Goal: Transaction & Acquisition: Book appointment/travel/reservation

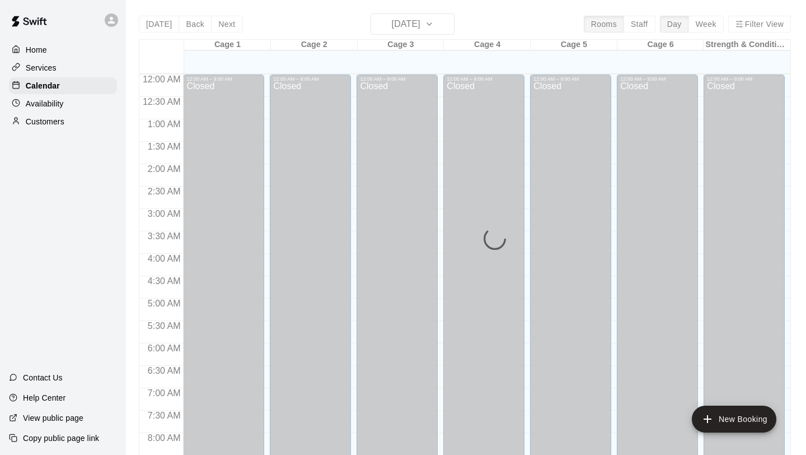
scroll to position [402, 0]
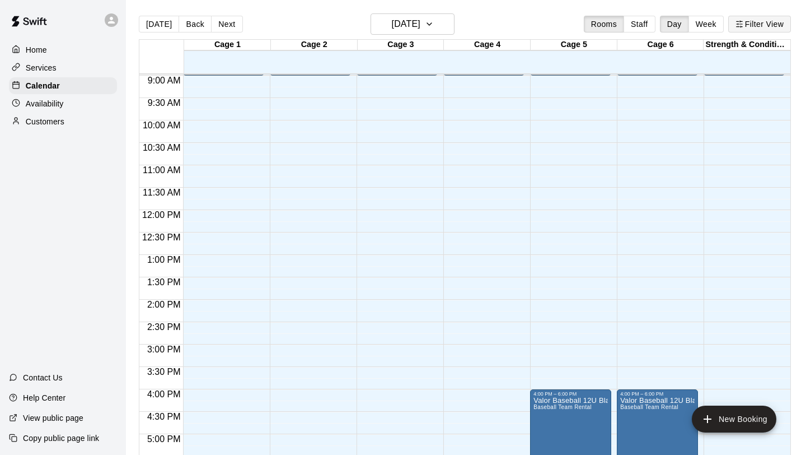
click at [757, 24] on button "Filter View" at bounding box center [760, 24] width 63 height 17
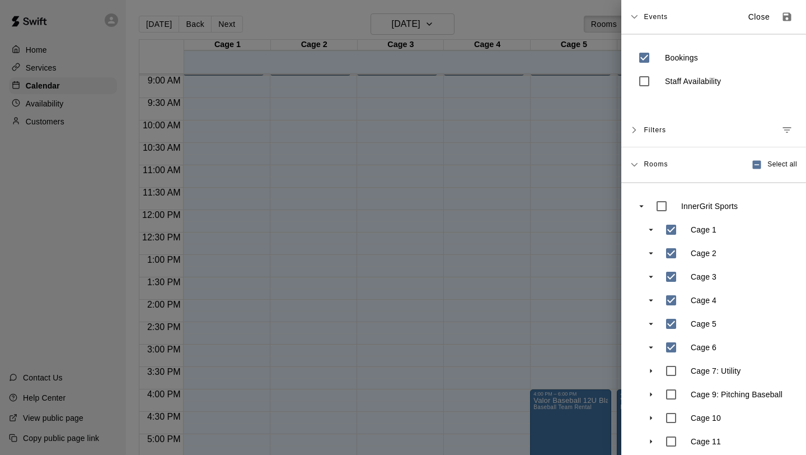
scroll to position [57, 0]
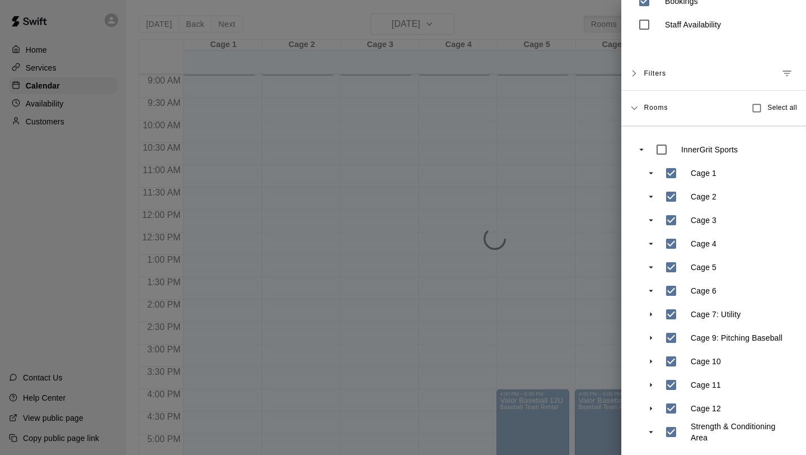
click at [553, 324] on div at bounding box center [403, 227] width 806 height 455
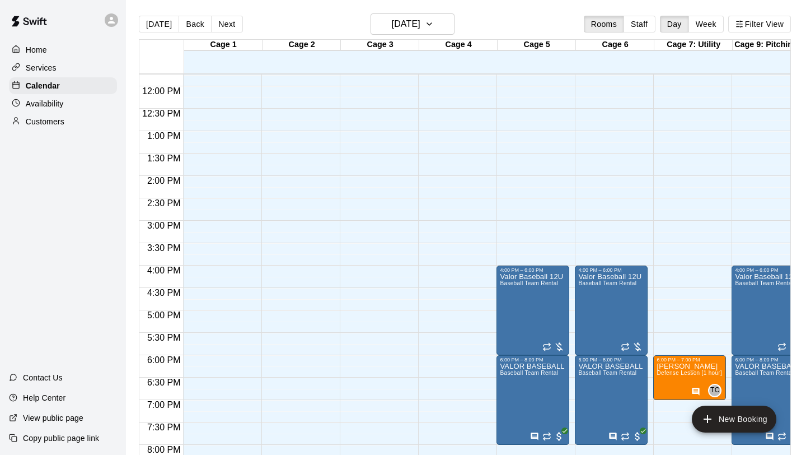
scroll to position [0, 334]
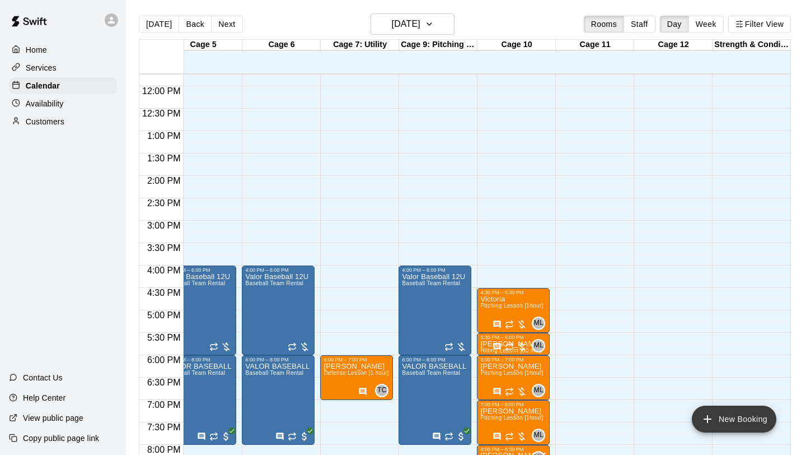
click at [731, 416] on button "New Booking" at bounding box center [734, 418] width 85 height 27
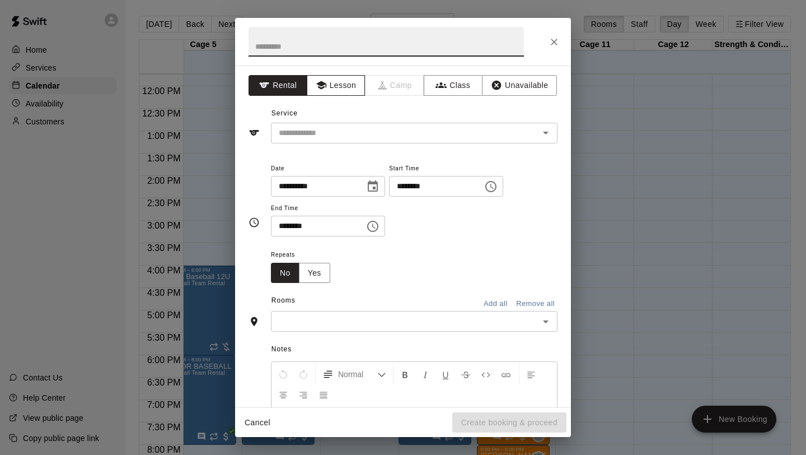
click at [325, 91] on icon "button" at bounding box center [321, 85] width 11 height 11
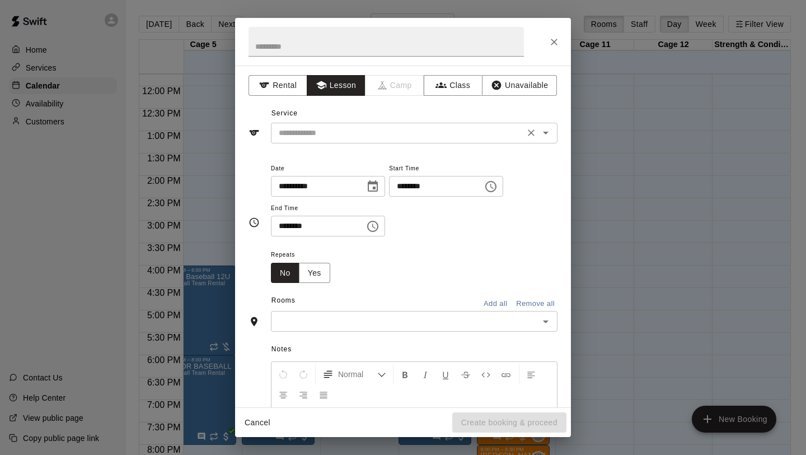
click at [324, 139] on input "text" at bounding box center [397, 133] width 247 height 14
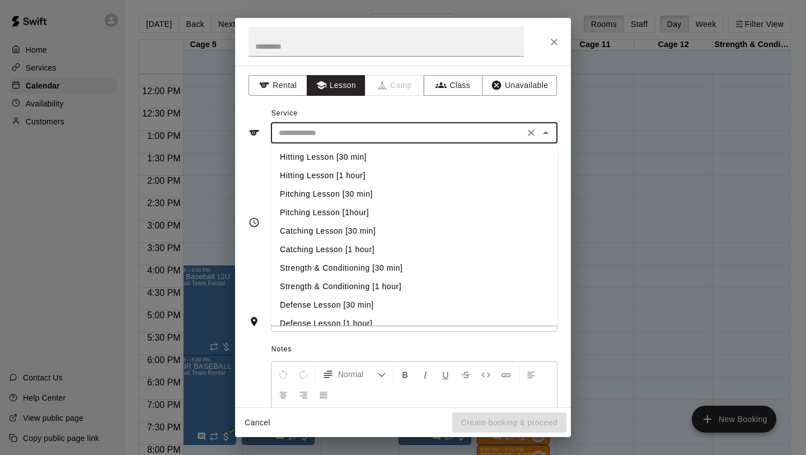
click at [324, 157] on li "Hitting Lesson [30 min]" at bounding box center [414, 157] width 287 height 18
type input "**********"
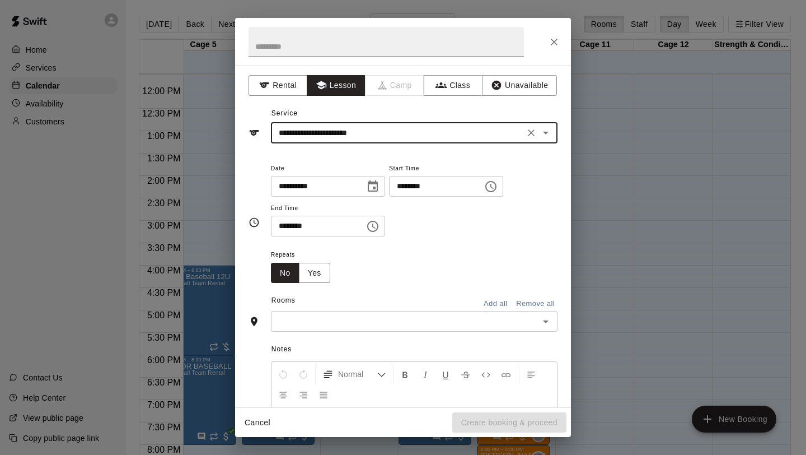
click at [494, 188] on icon "Choose time, selected time is 8:00 AM" at bounding box center [490, 186] width 13 height 13
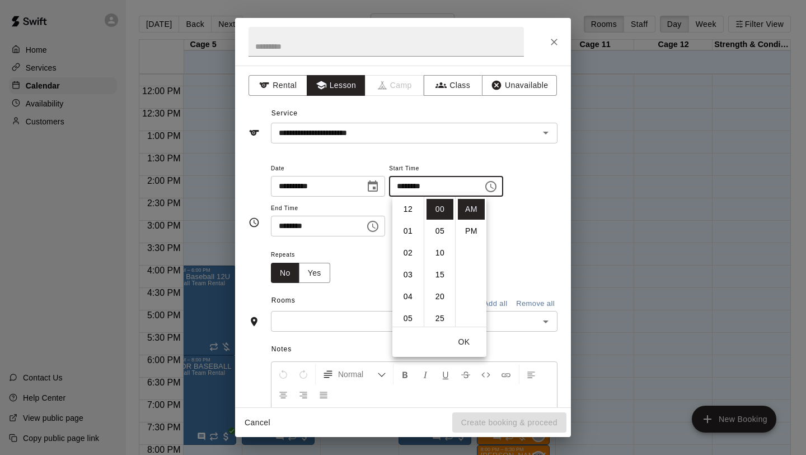
scroll to position [175, 0]
click at [402, 256] on li "10" at bounding box center [408, 252] width 27 height 21
type input "********"
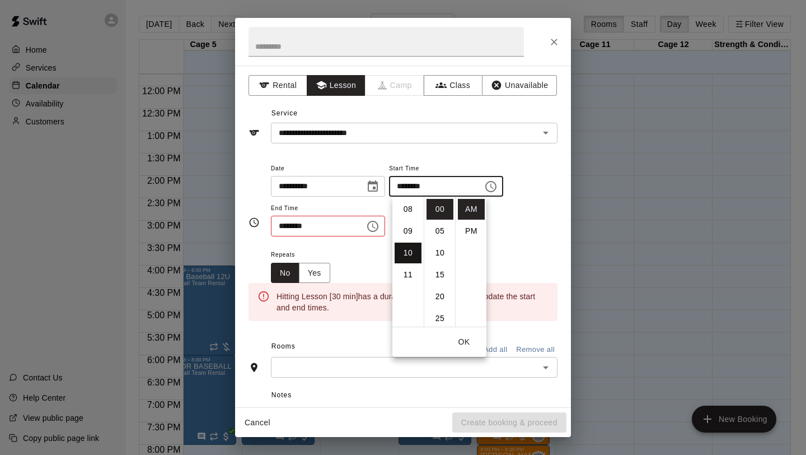
scroll to position [218, 0]
click at [380, 231] on icon "Choose time, selected time is 8:30 AM" at bounding box center [372, 226] width 13 height 13
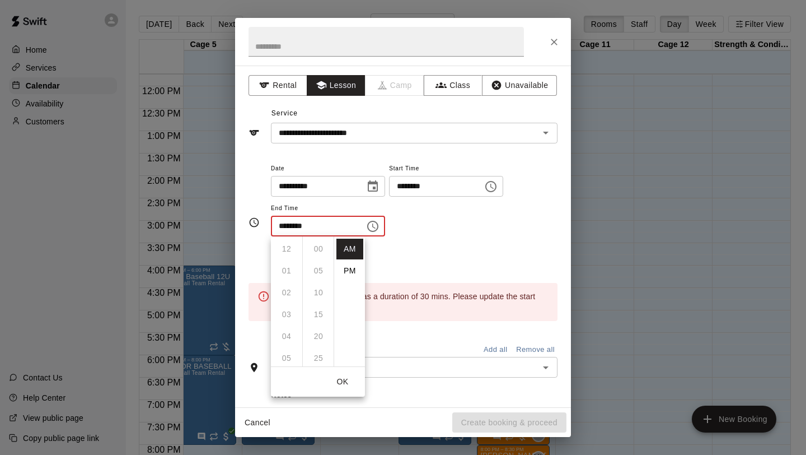
scroll to position [131, 0]
click at [284, 294] on li "10" at bounding box center [286, 292] width 27 height 21
type input "********"
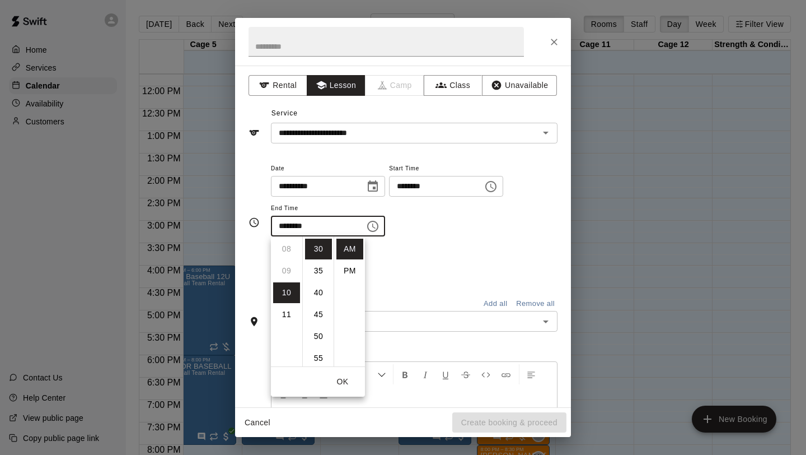
scroll to position [218, 0]
click at [414, 279] on div "Repeats No Yes" at bounding box center [414, 265] width 287 height 35
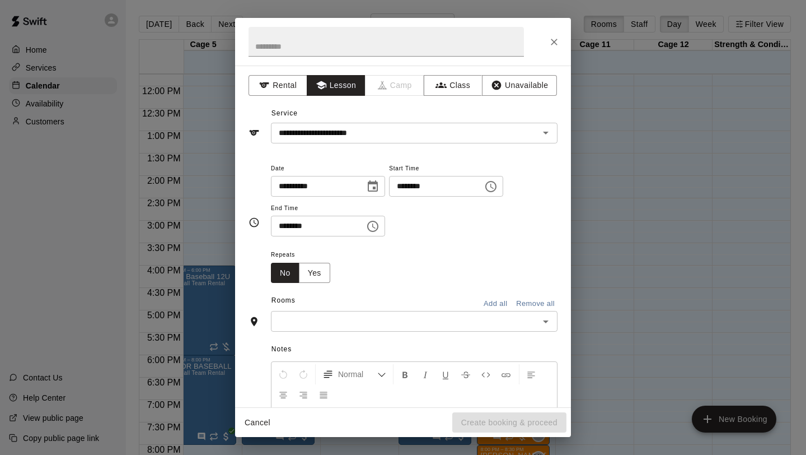
click at [362, 319] on input "text" at bounding box center [405, 321] width 262 height 14
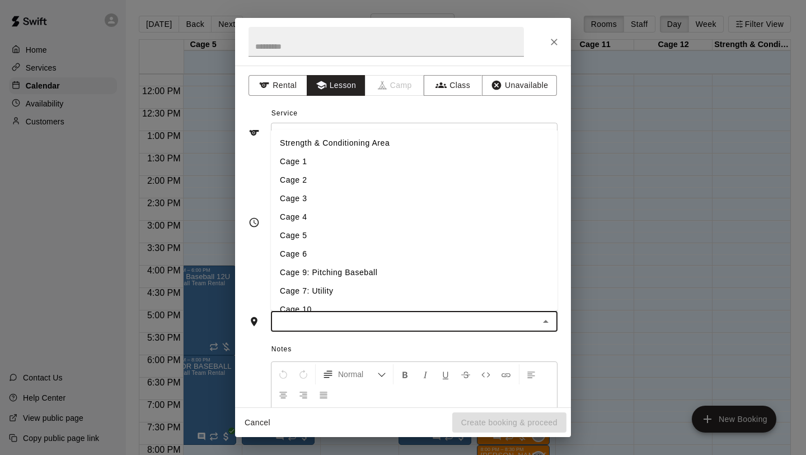
click at [321, 236] on li "Cage 5" at bounding box center [414, 235] width 287 height 18
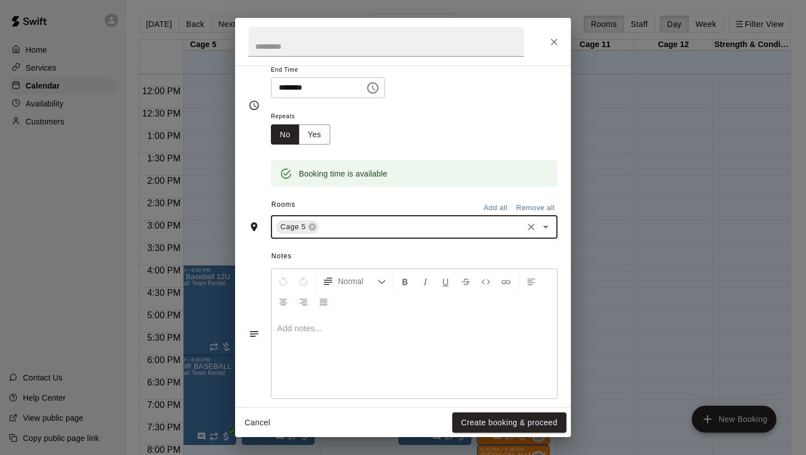
scroll to position [151, 0]
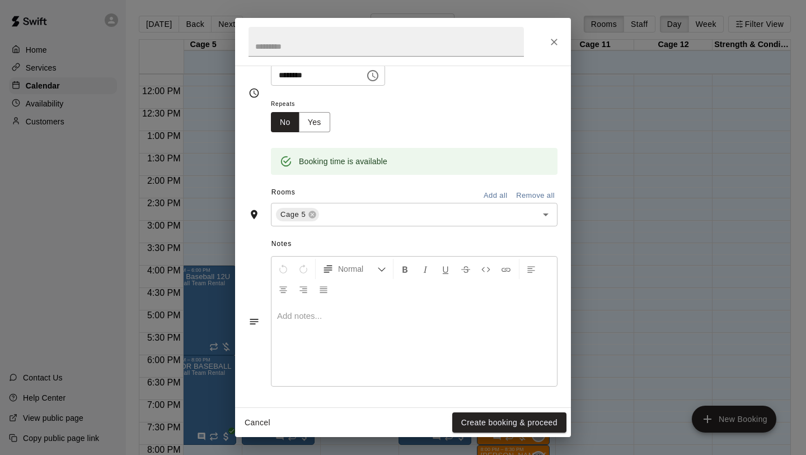
click at [342, 334] on div at bounding box center [415, 344] width 286 height 84
click at [540, 423] on button "Create booking & proceed" at bounding box center [509, 422] width 114 height 21
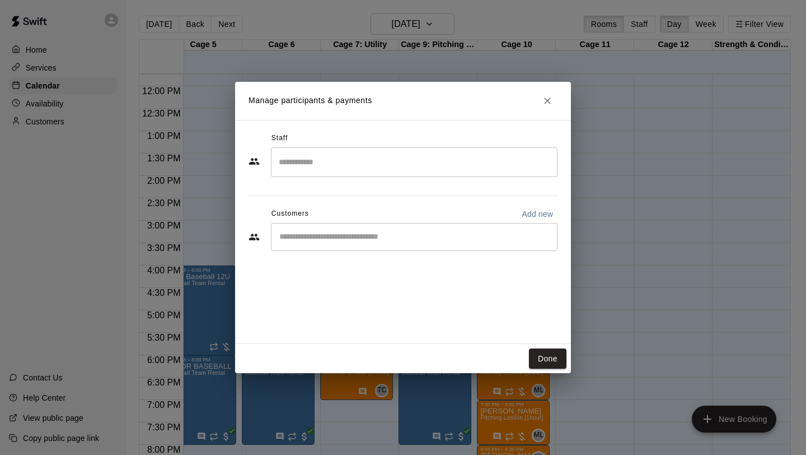
click at [405, 171] on input "Search staff" at bounding box center [414, 162] width 277 height 20
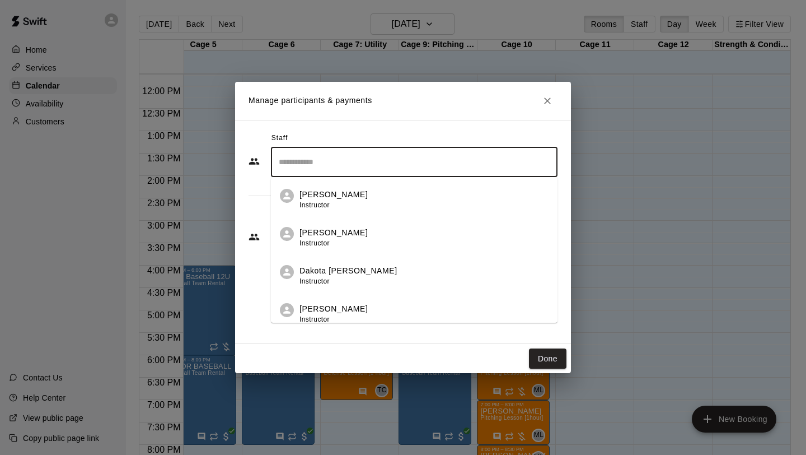
scroll to position [232, 0]
click at [402, 265] on div "Dakota [PERSON_NAME] Instructor" at bounding box center [424, 273] width 249 height 22
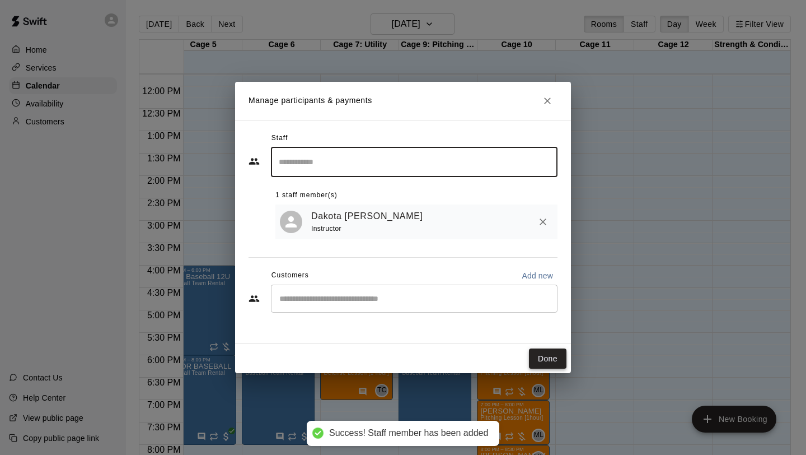
click at [552, 358] on button "Done" at bounding box center [548, 358] width 38 height 21
